Goal: Transaction & Acquisition: Complete application form

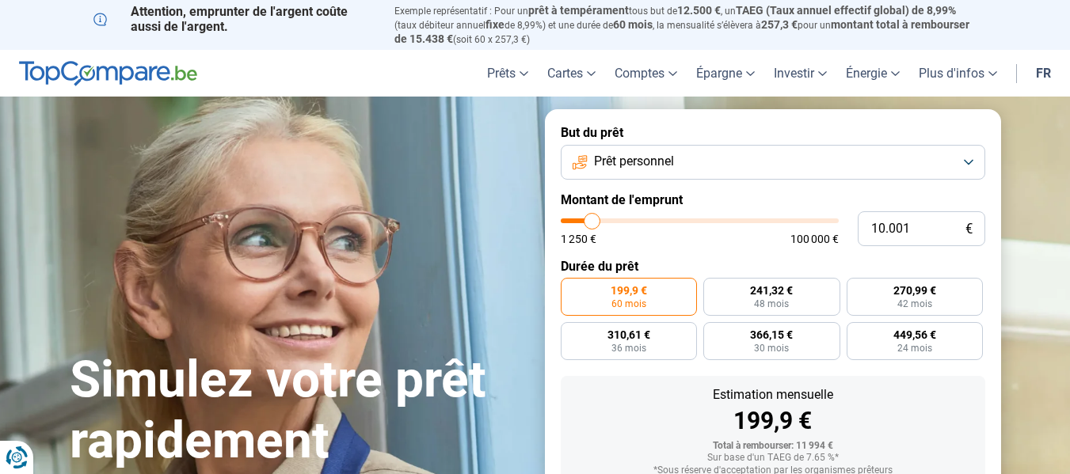
click at [1039, 64] on link "fr" at bounding box center [1043, 73] width 34 height 47
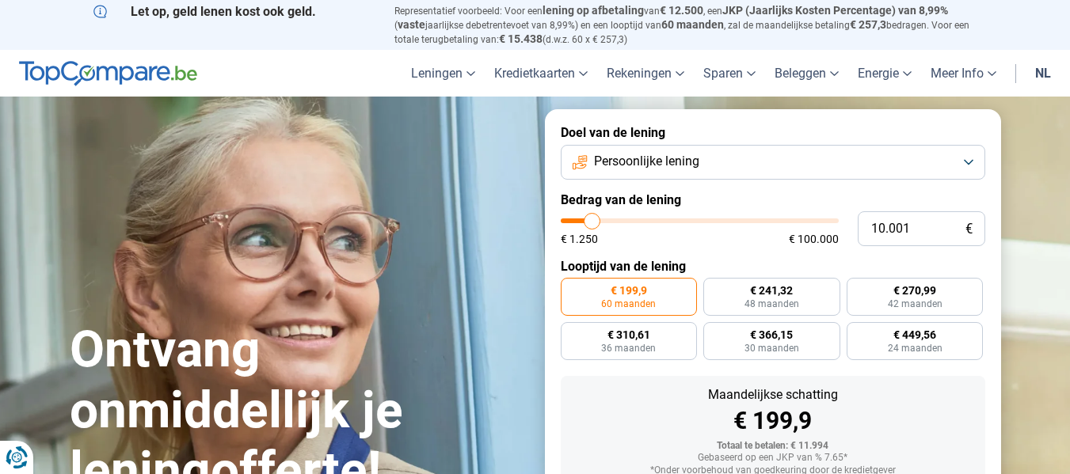
click at [1036, 73] on link "nl" at bounding box center [1042, 73] width 35 height 47
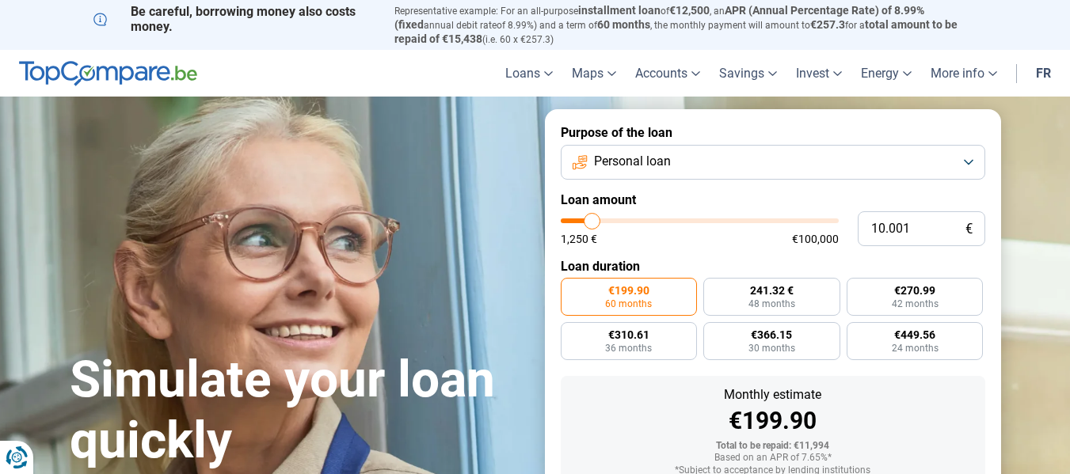
click at [666, 154] on font "Personal loan" at bounding box center [632, 161] width 77 height 15
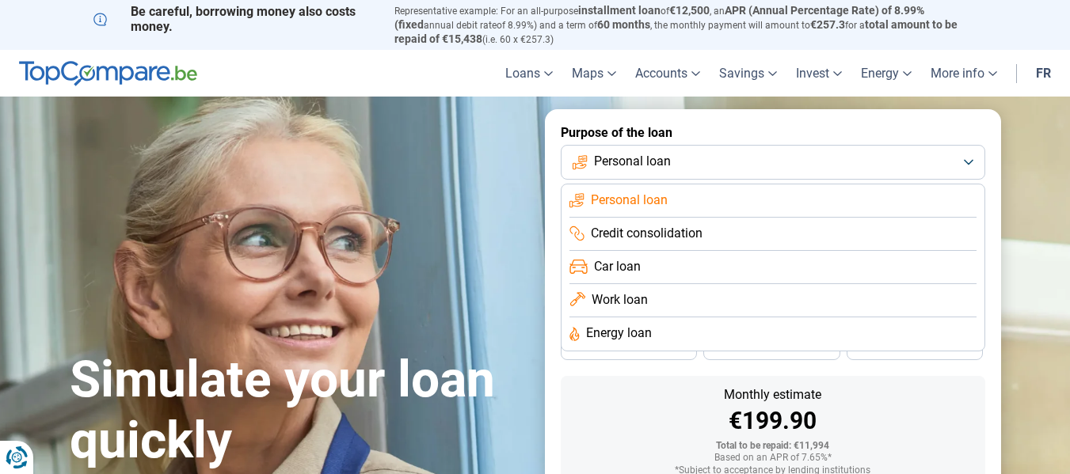
click at [654, 199] on font "Personal loan" at bounding box center [629, 199] width 77 height 15
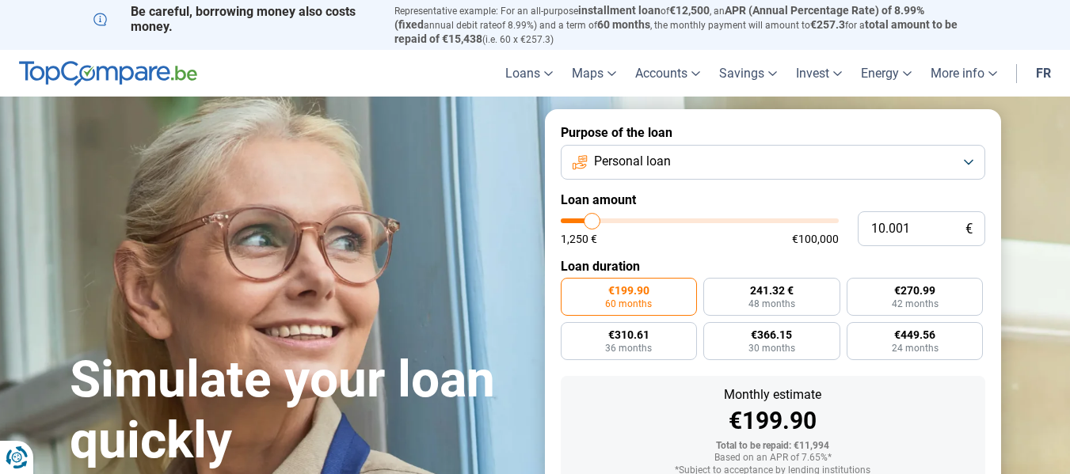
type input "14.000"
type input "14000"
type input "15.000"
type input "15000"
type input "16.250"
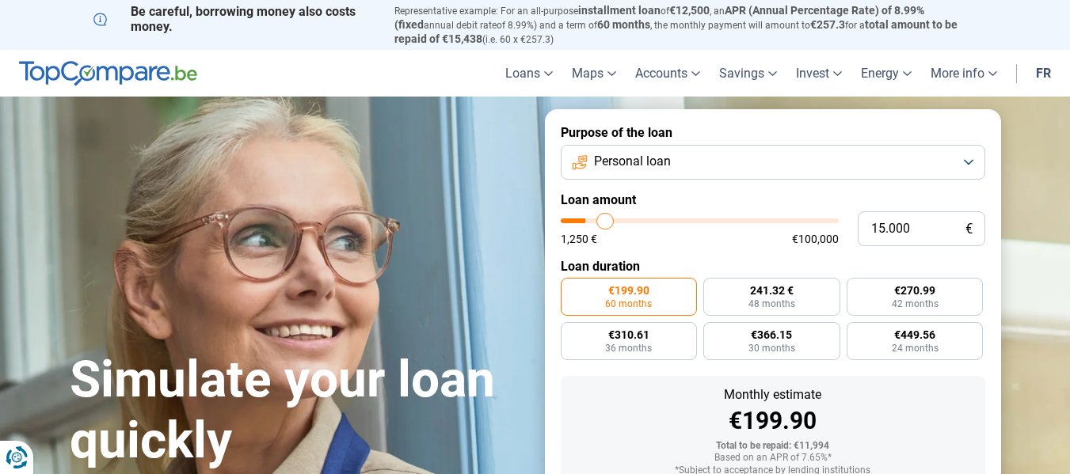
type input "16250"
type input "17.250"
type input "17250"
type input "17.500"
type input "17500"
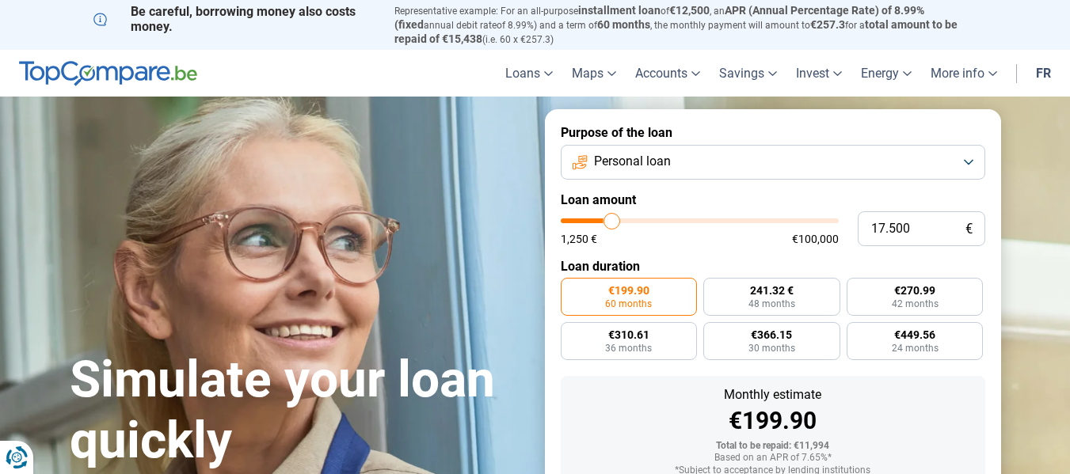
type input "18.000"
type input "18000"
type input "18.500"
type input "18500"
type input "19.250"
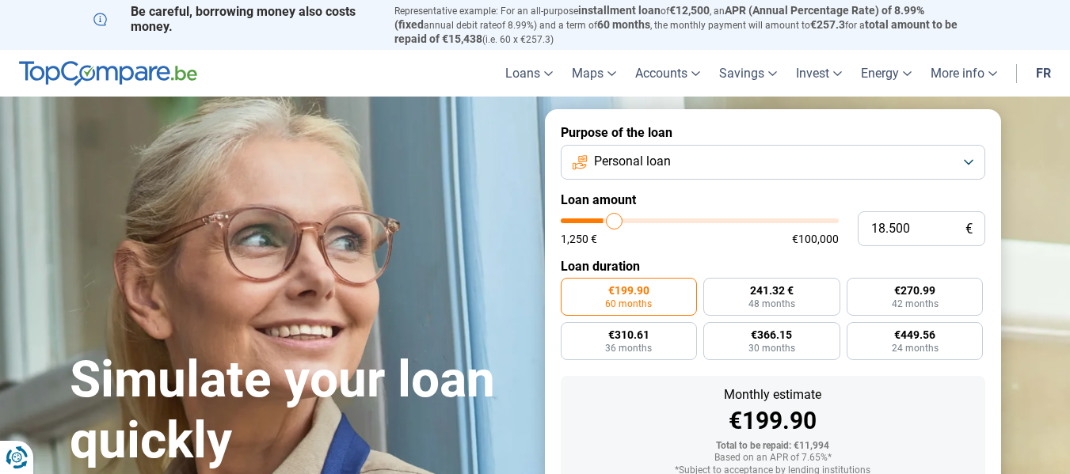
type input "19250"
type input "19.750"
type input "19750"
type input "20.000"
type input "20000"
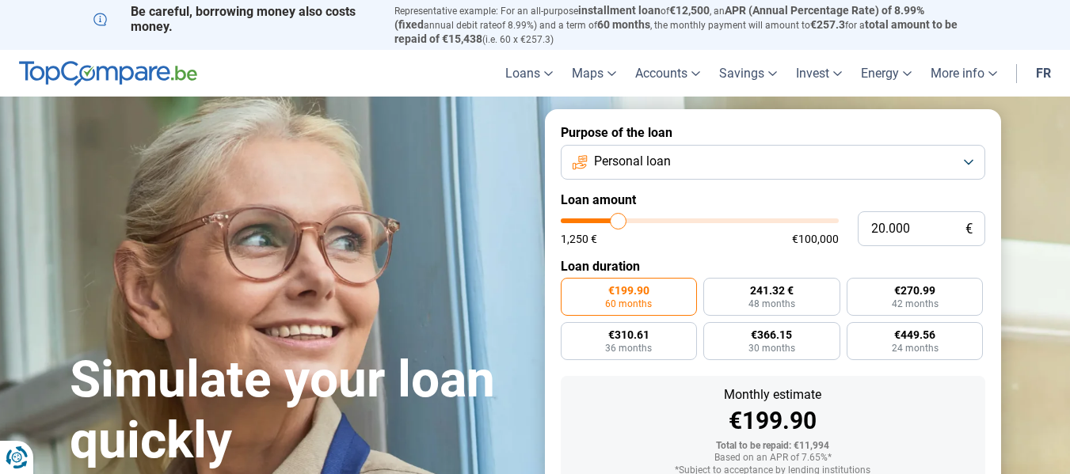
type input "20.750"
type input "20750"
type input "21.250"
type input "21250"
type input "21.500"
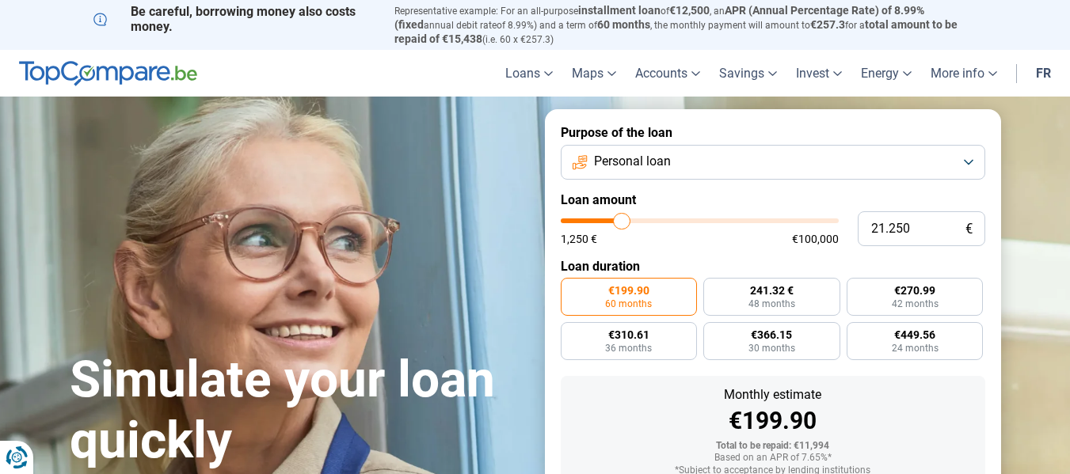
type input "21500"
type input "22.000"
type input "22000"
type input "22.250"
type input "22250"
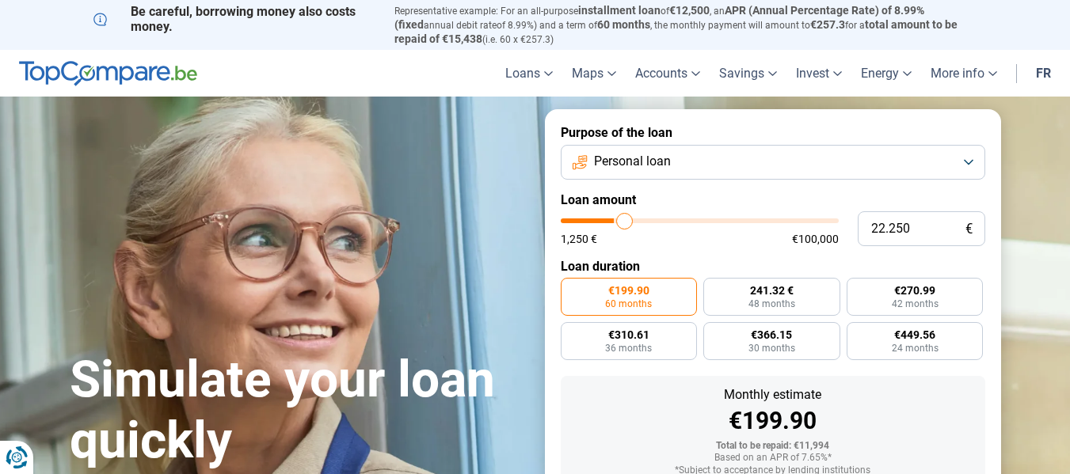
type input "22.750"
type input "22750"
type input "23.000"
type input "23000"
type input "22.750"
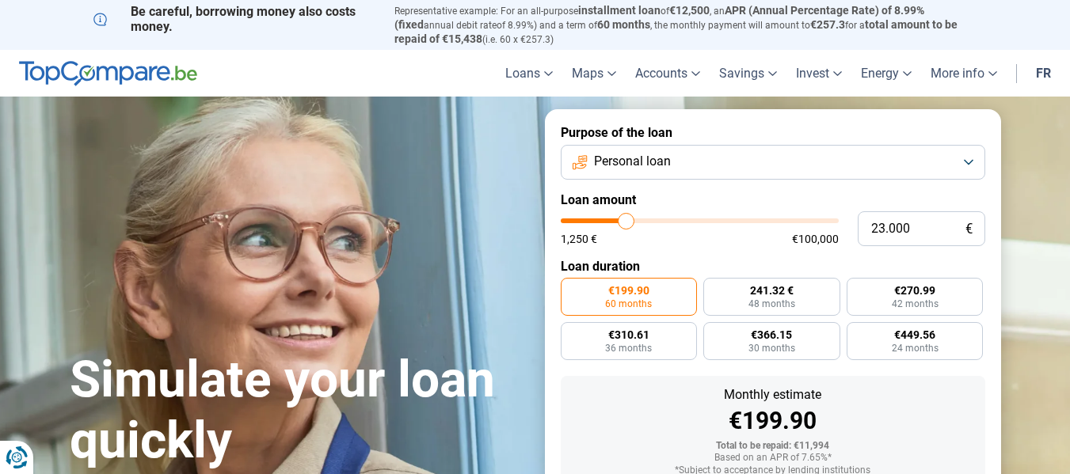
type input "22750"
type input "22.000"
type input "22000"
type input "21.750"
type input "21750"
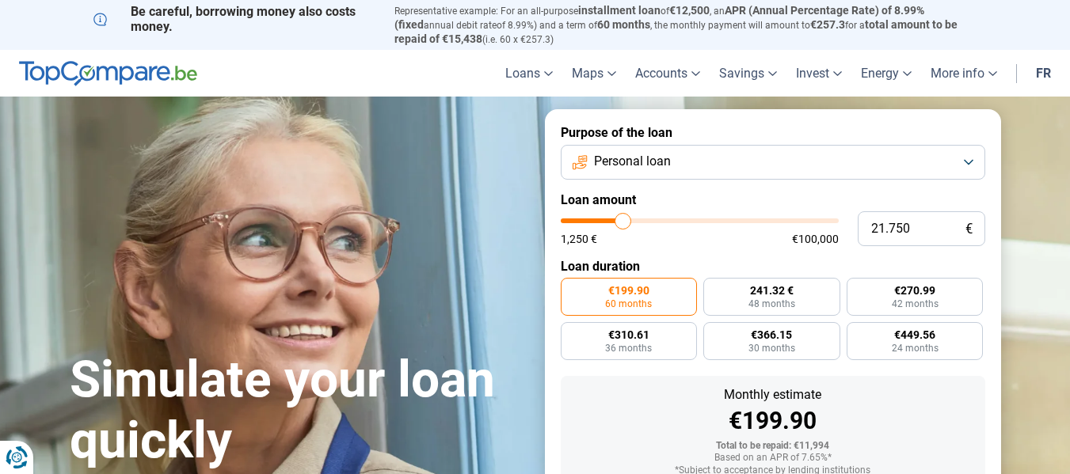
type input "21.500"
type input "21500"
type input "21.250"
type input "21250"
type input "20.750"
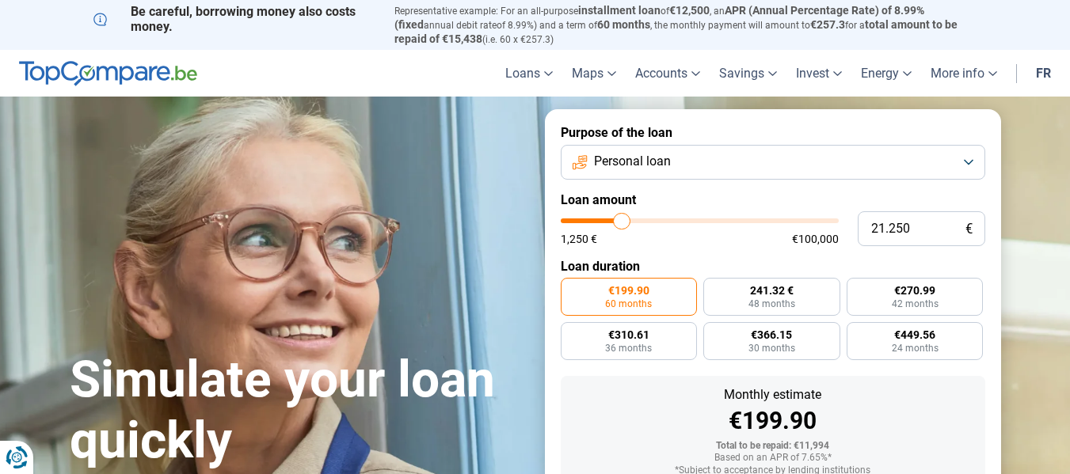
type input "20750"
type input "20.250"
type input "20250"
type input "20.000"
drag, startPoint x: 599, startPoint y: 217, endPoint x: 618, endPoint y: 230, distance: 23.3
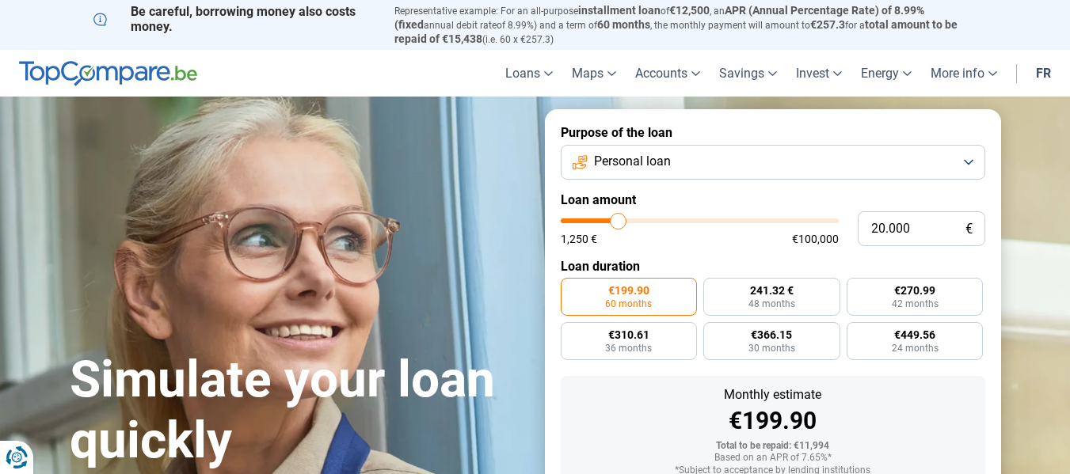
type input "20000"
click at [618, 223] on input "range" at bounding box center [700, 221] width 278 height 5
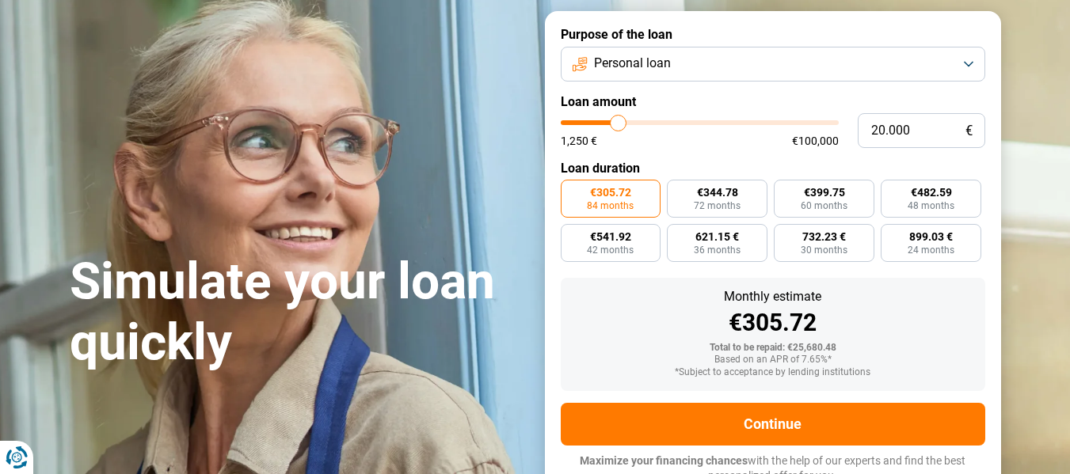
scroll to position [107, 0]
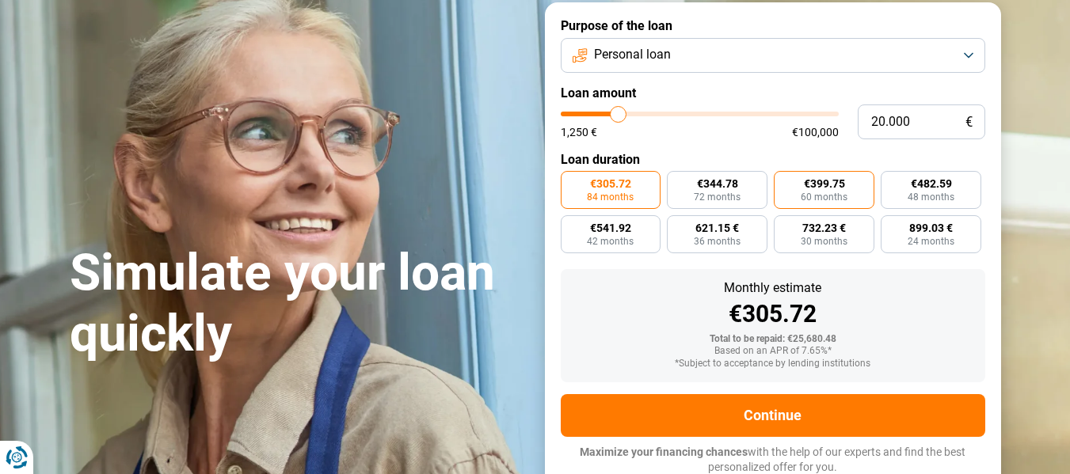
click at [827, 185] on font "€399.75" at bounding box center [824, 183] width 41 height 13
click at [784, 181] on input "€399.75 60 months" at bounding box center [778, 176] width 10 height 10
radio input "true"
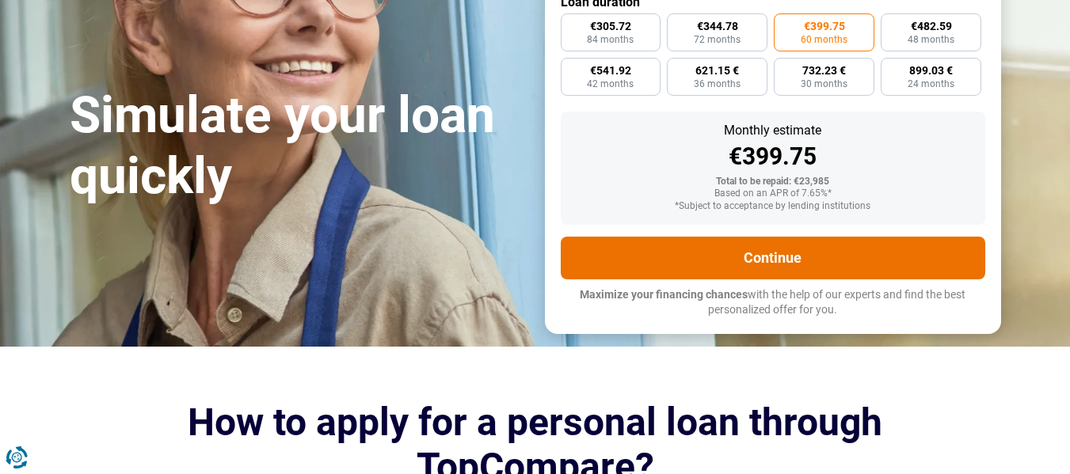
scroll to position [265, 0]
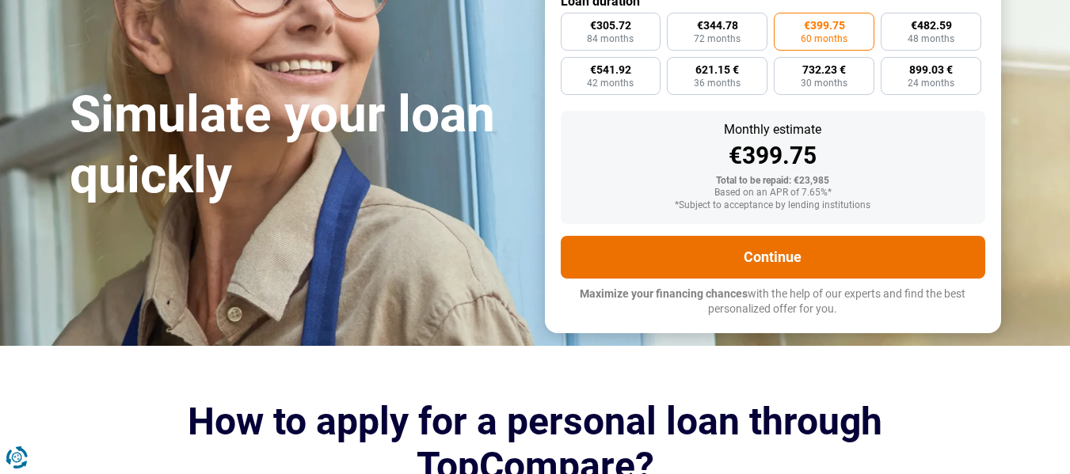
click at [781, 259] on font "Continue" at bounding box center [772, 257] width 58 height 17
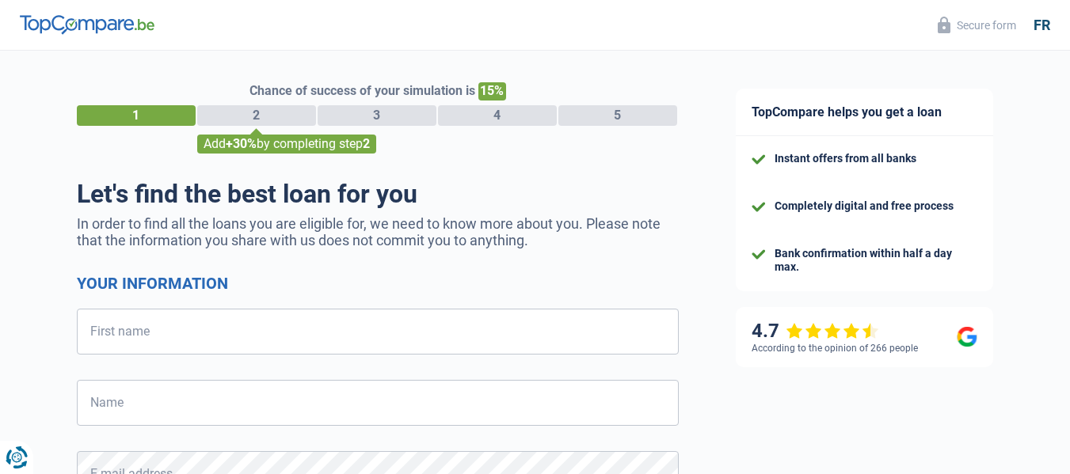
select select "32"
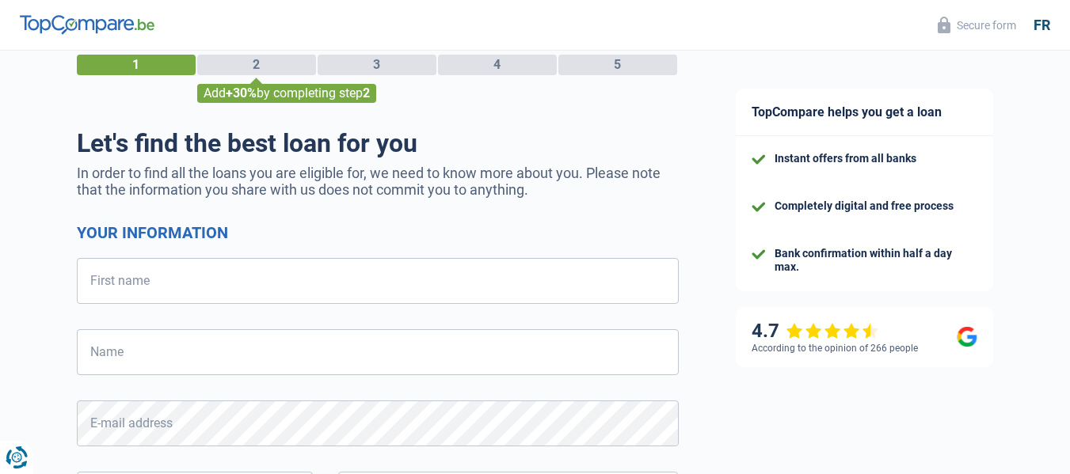
scroll to position [79, 0]
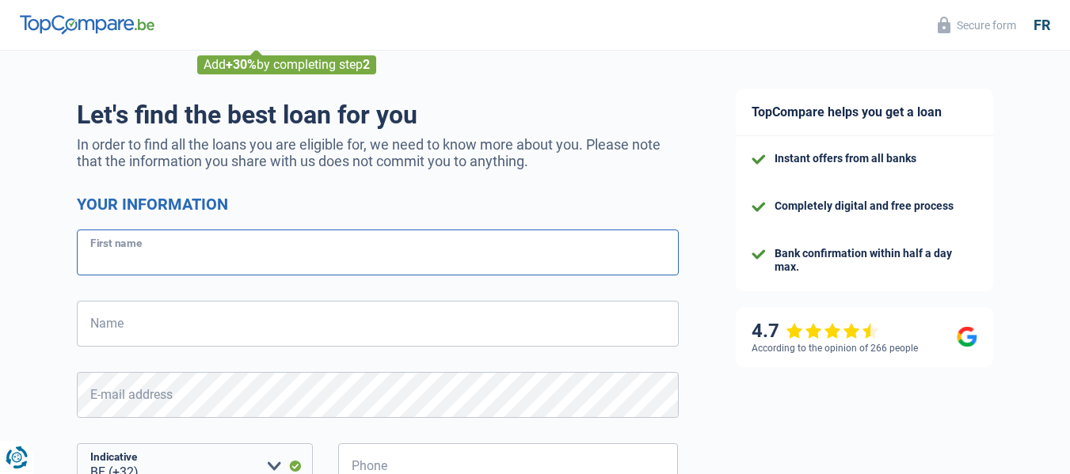
click at [137, 263] on input "First name" at bounding box center [378, 253] width 602 height 46
type input "malek"
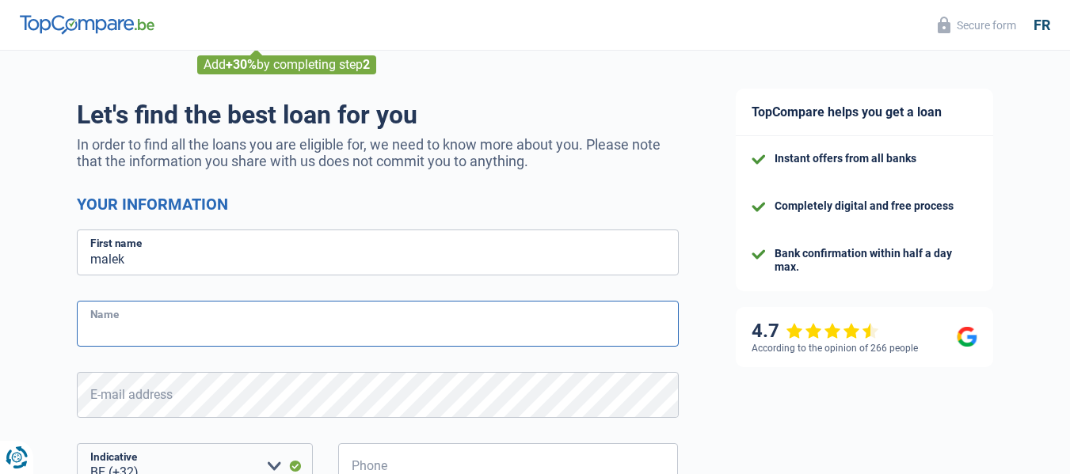
drag, startPoint x: 105, startPoint y: 336, endPoint x: 105, endPoint y: 326, distance: 10.3
click at [105, 326] on input "Name" at bounding box center [378, 324] width 602 height 46
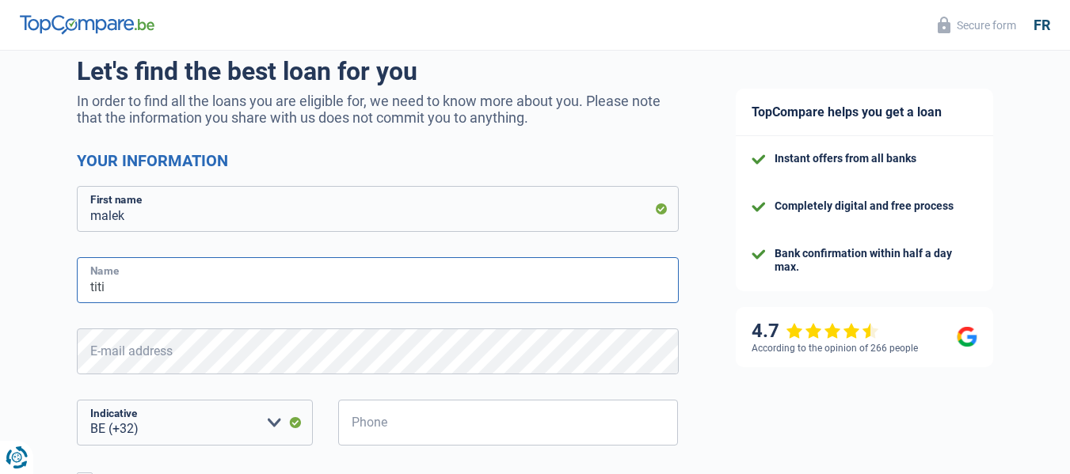
scroll to position [158, 0]
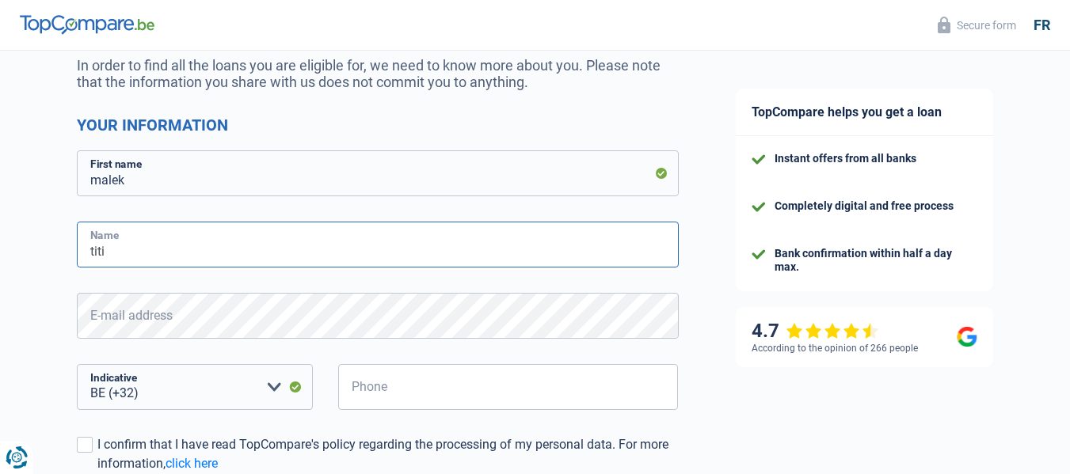
type input "titi"
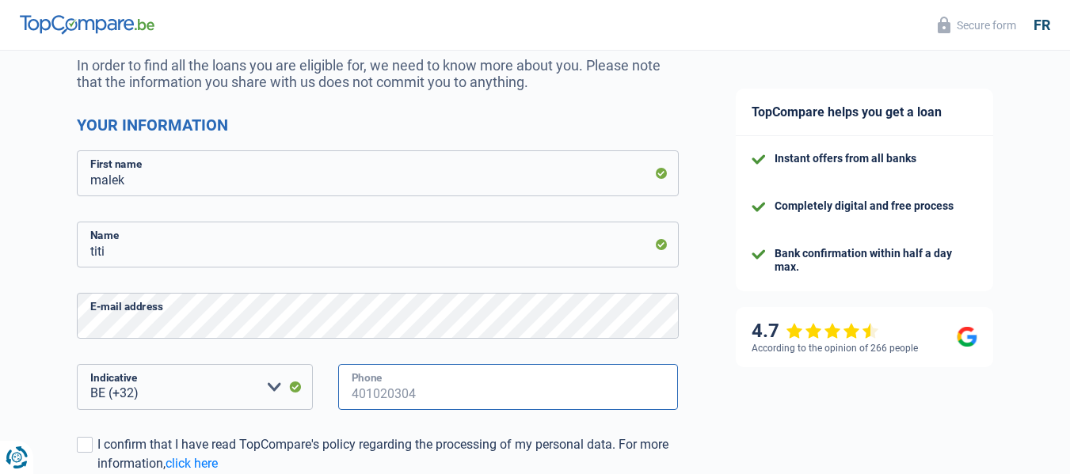
drag, startPoint x: 378, startPoint y: 382, endPoint x: 377, endPoint y: 374, distance: 8.0
click at [377, 378] on input "Phone" at bounding box center [508, 387] width 340 height 46
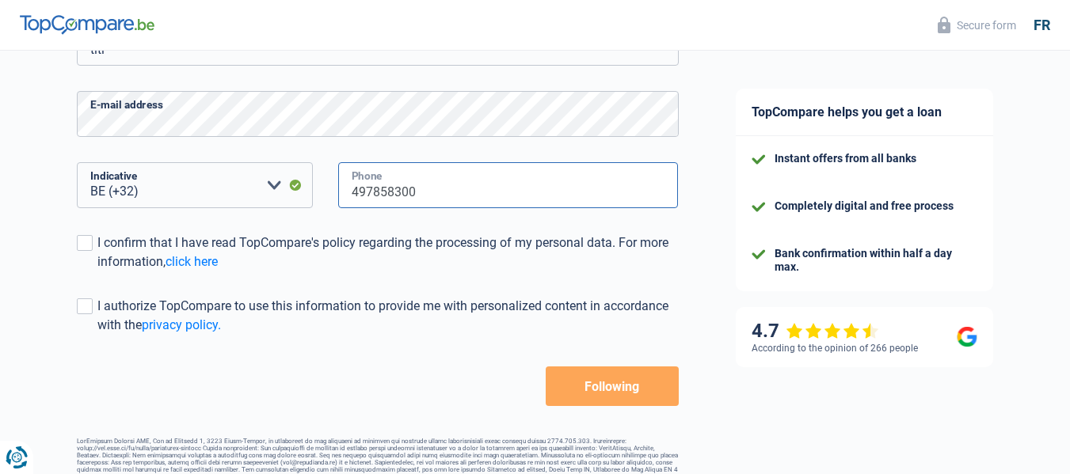
scroll to position [386, 0]
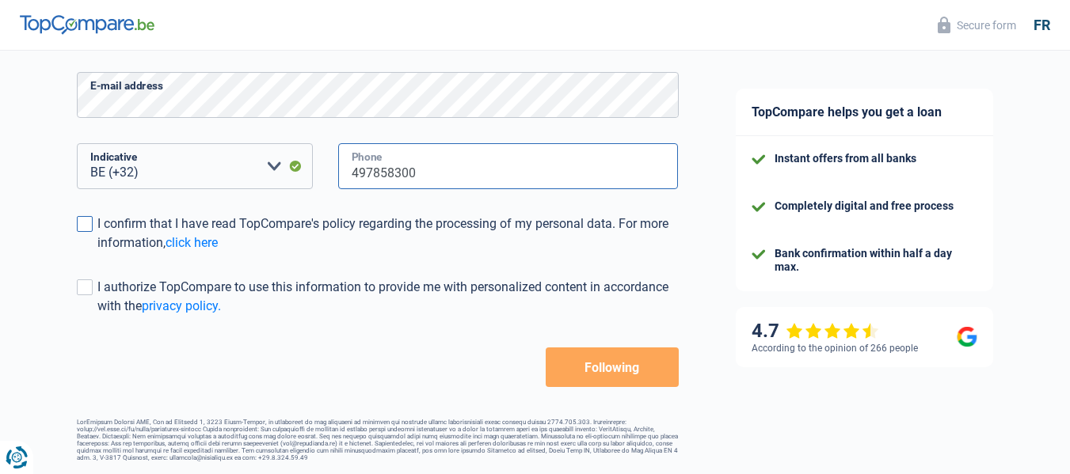
type input "497858300"
click at [79, 220] on span at bounding box center [85, 224] width 16 height 16
click at [97, 253] on input "I confirm that I have read TopCompare's policy regarding the processing of my p…" at bounding box center [97, 253] width 0 height 0
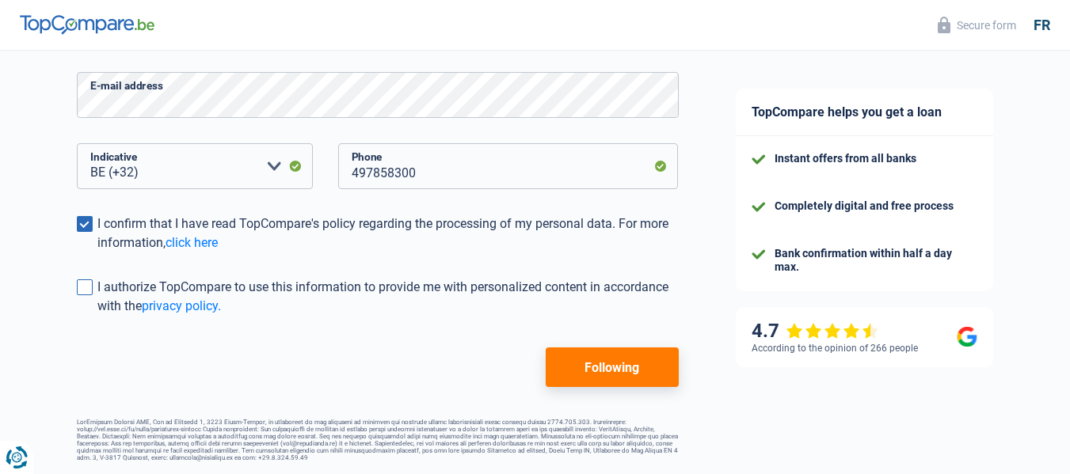
click at [78, 279] on span at bounding box center [85, 287] width 16 height 16
click at [97, 316] on input "I authorize TopCompare to use this information to provide me with personalized …" at bounding box center [97, 316] width 0 height 0
click at [610, 360] on font "Following" at bounding box center [611, 367] width 55 height 15
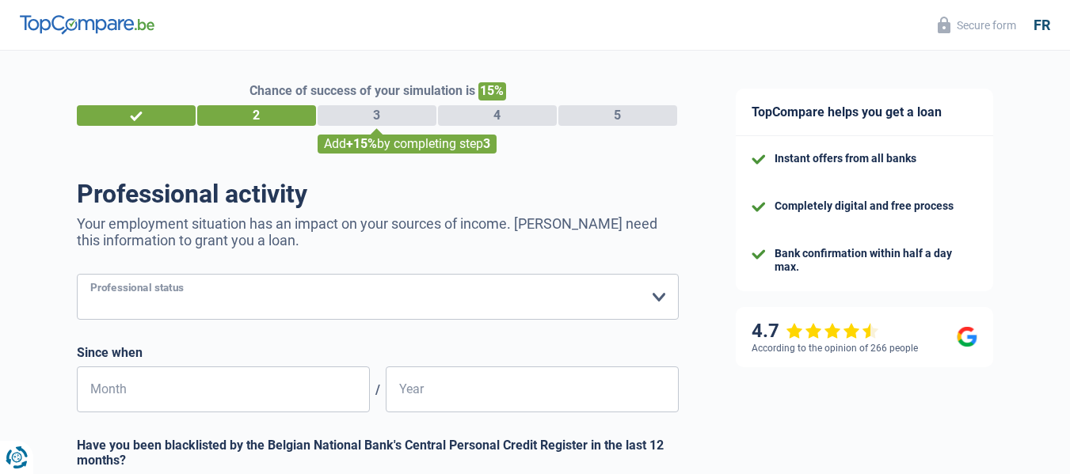
click at [409, 297] on select "Worker Private employee Public employee Invalid Independent Retired Unemployed …" at bounding box center [378, 297] width 602 height 46
select select "unemployed"
click at [77, 276] on select "Worker Private employee Public employee Invalid Independent Retired Unemployed …" at bounding box center [378, 297] width 602 height 46
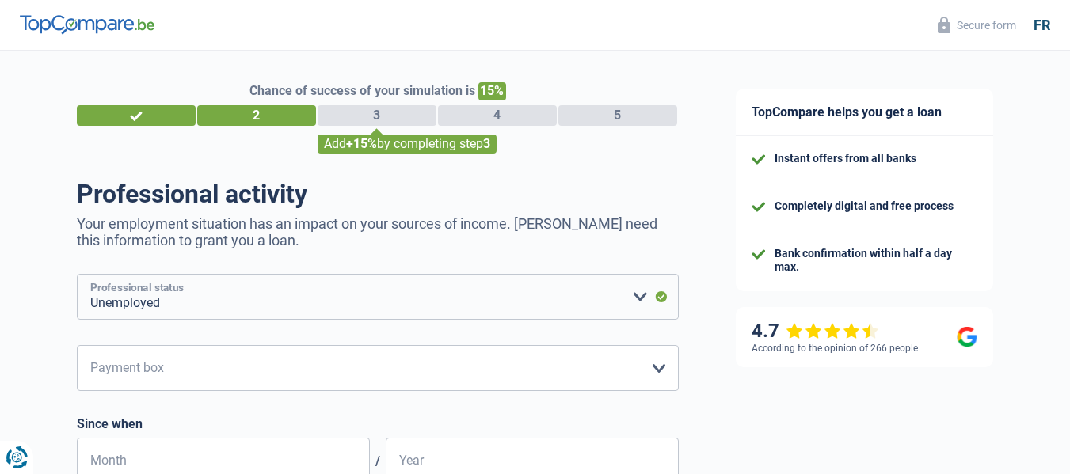
scroll to position [158, 0]
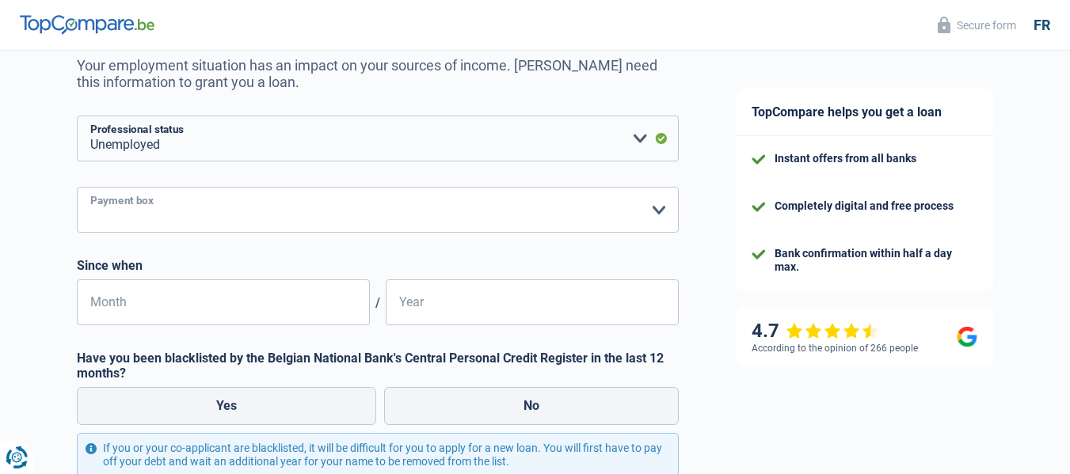
click at [192, 203] on select "CAPAC FGTB CSC CGSLB Other Please select an option" at bounding box center [378, 210] width 602 height 46
select select "other"
click at [77, 233] on select "CAPAC FGTB CSC CGSLB Other Please select an option" at bounding box center [378, 210] width 602 height 46
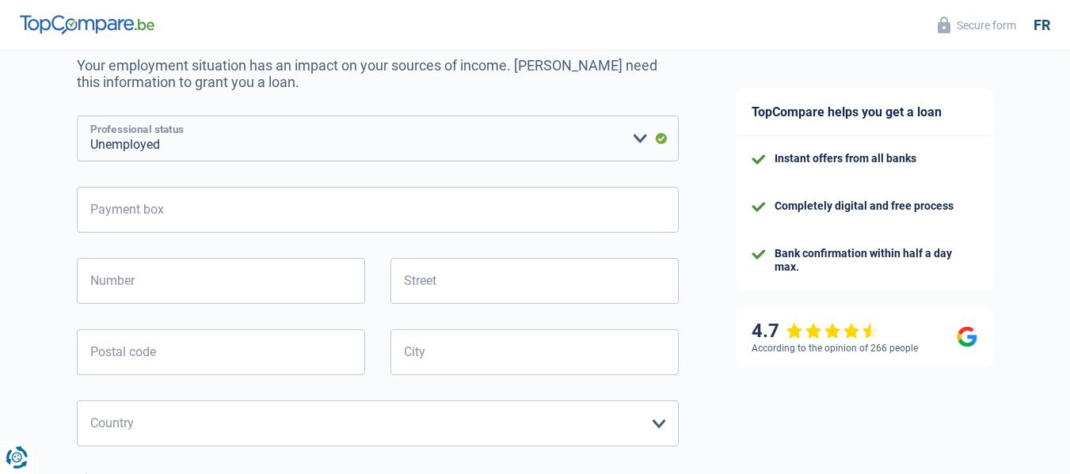
click at [208, 134] on select "Worker Private employee Public employee Invalid Independent Retired Unemployed …" at bounding box center [378, 139] width 602 height 46
click at [196, 219] on input "Payment box" at bounding box center [378, 210] width 602 height 46
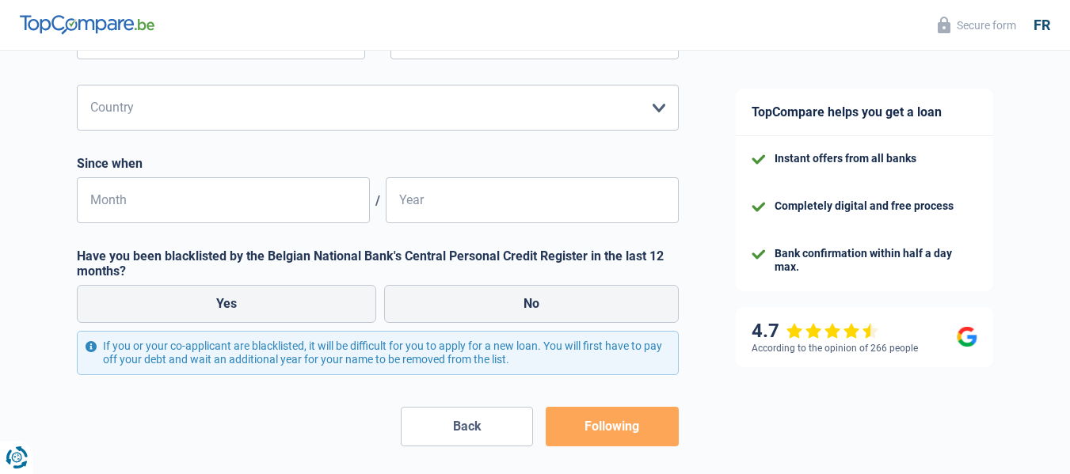
scroll to position [475, 0]
click at [257, 204] on input "Month" at bounding box center [223, 200] width 293 height 46
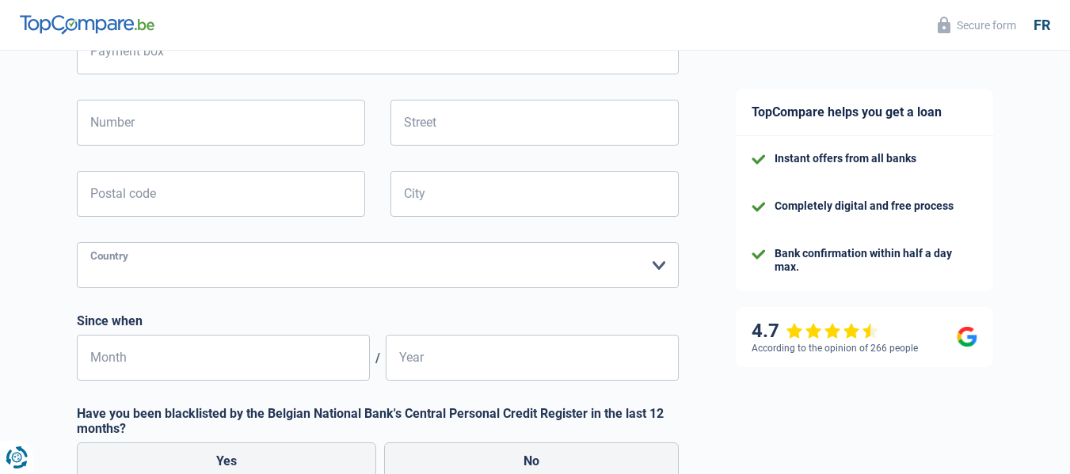
click at [265, 279] on select "Belgium Luxembourg Please select an option" at bounding box center [378, 265] width 602 height 46
click at [273, 270] on select "Belgium Luxembourg Please select an option" at bounding box center [378, 265] width 602 height 46
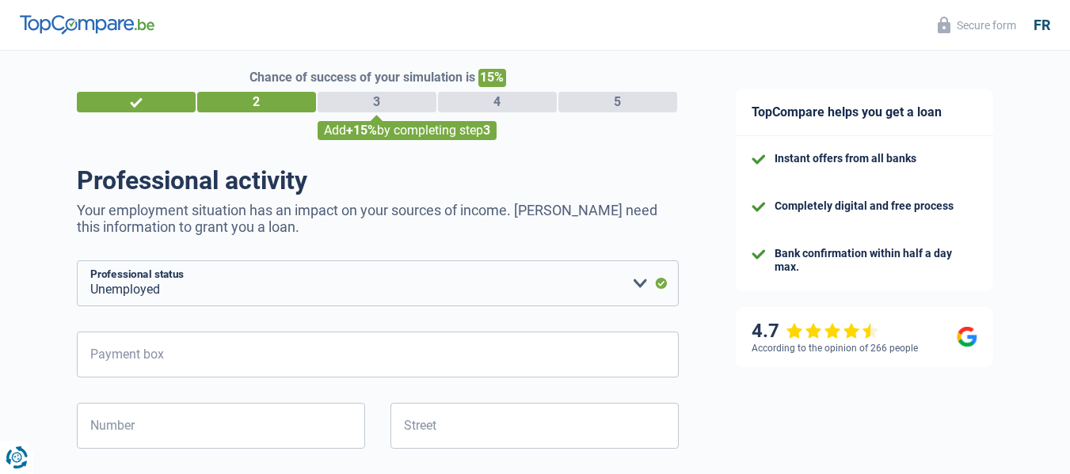
scroll to position [0, 0]
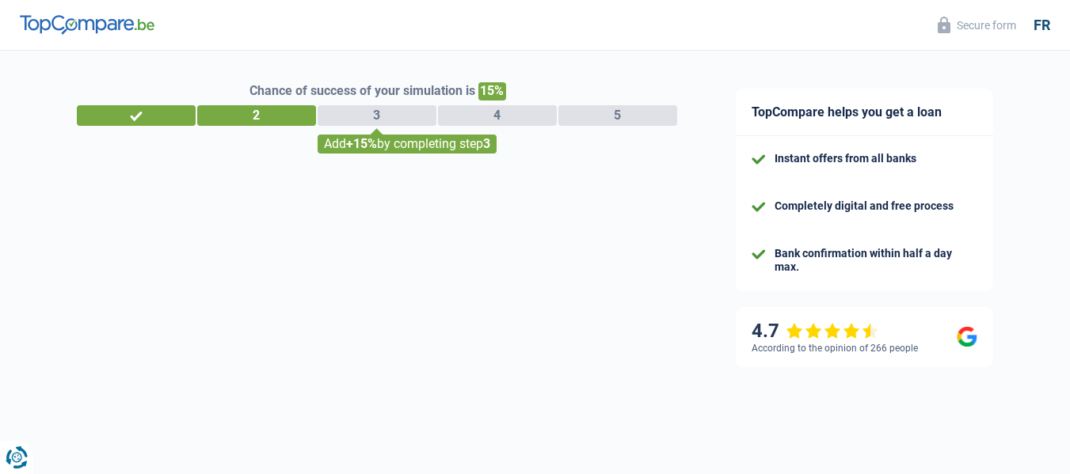
select select "32"
